Goal: Information Seeking & Learning: Find contact information

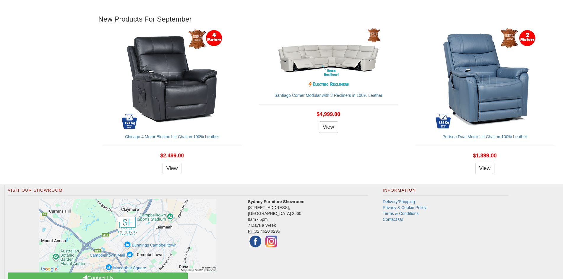
scroll to position [694, 0]
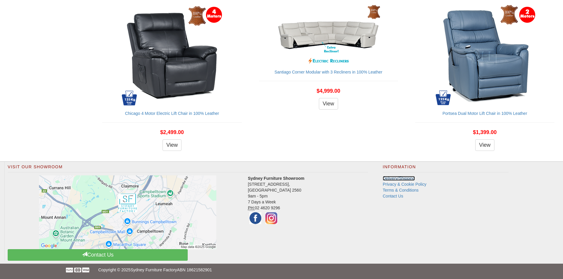
click at [396, 179] on link "Delivery/Shipping" at bounding box center [399, 178] width 32 height 5
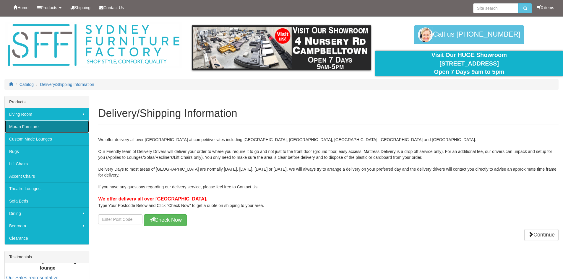
click at [37, 124] on link "Moran Furniture" at bounding box center [47, 127] width 84 height 12
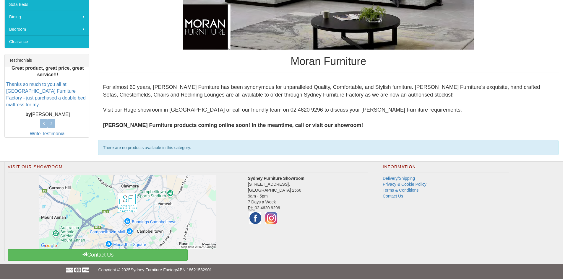
scroll to position [108, 0]
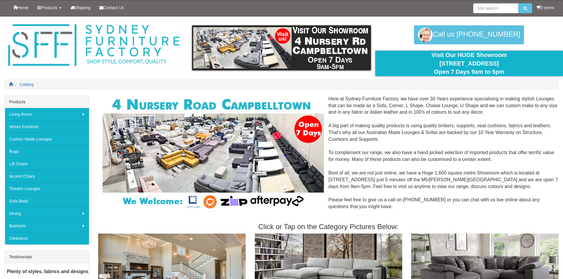
scroll to position [694, 0]
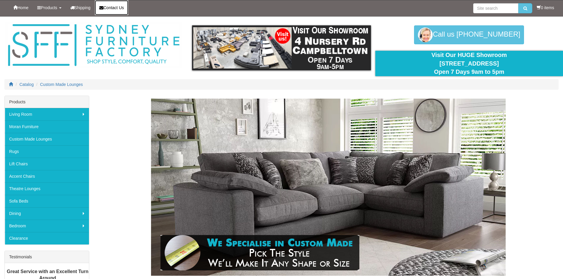
click at [108, 8] on span "Contact Us" at bounding box center [113, 7] width 20 height 5
